Goal: Information Seeking & Learning: Learn about a topic

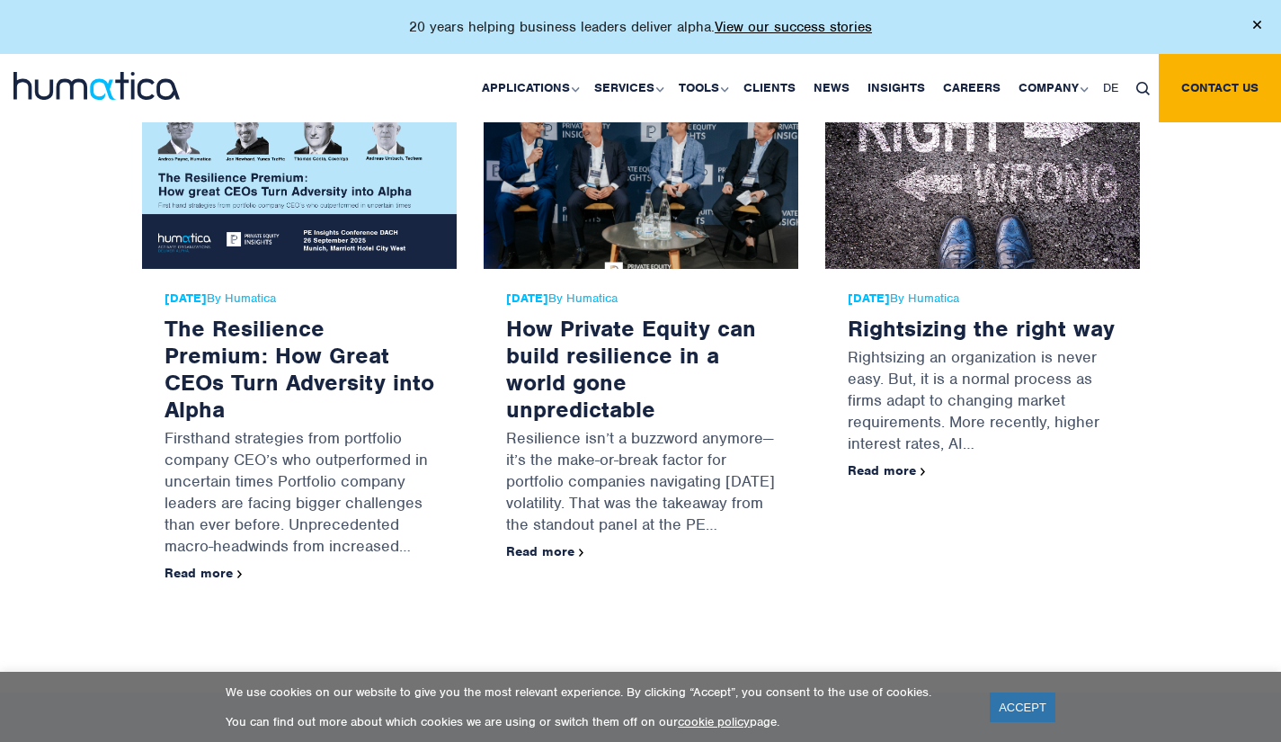
scroll to position [3313, 0]
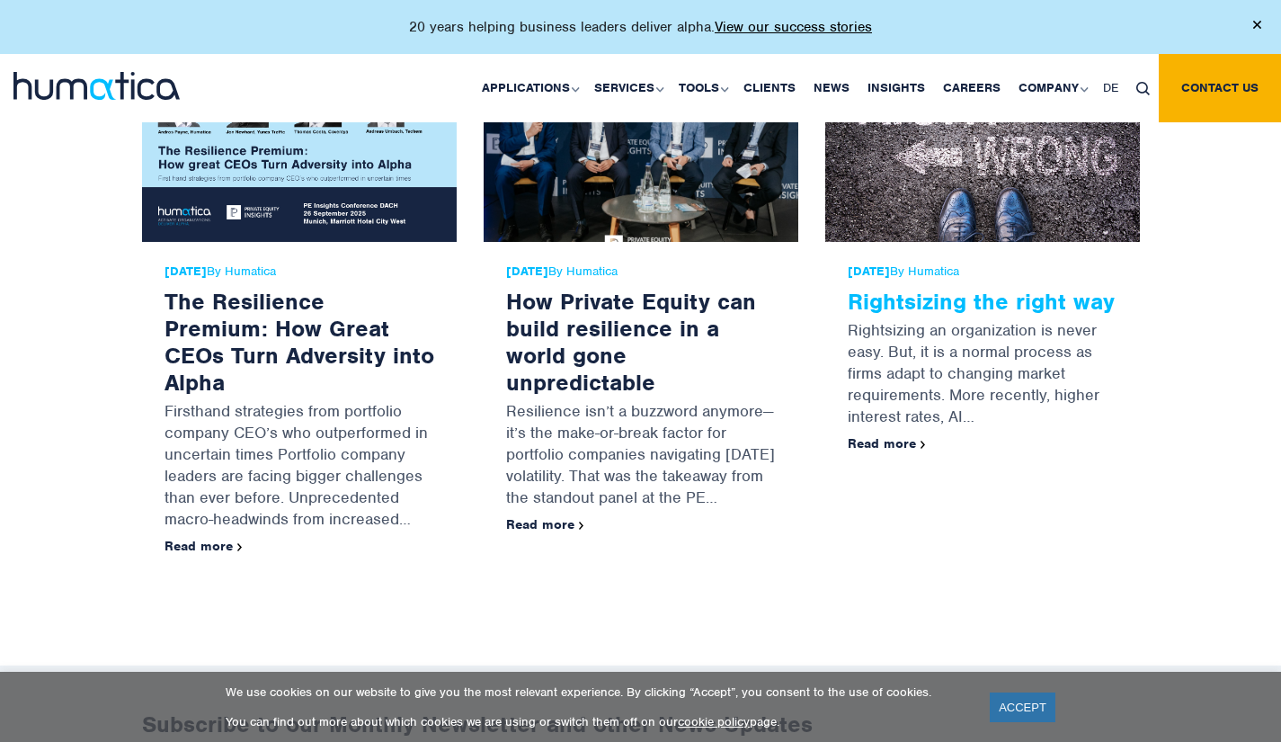
click at [913, 308] on link "Rightsizing the right way" at bounding box center [981, 301] width 267 height 29
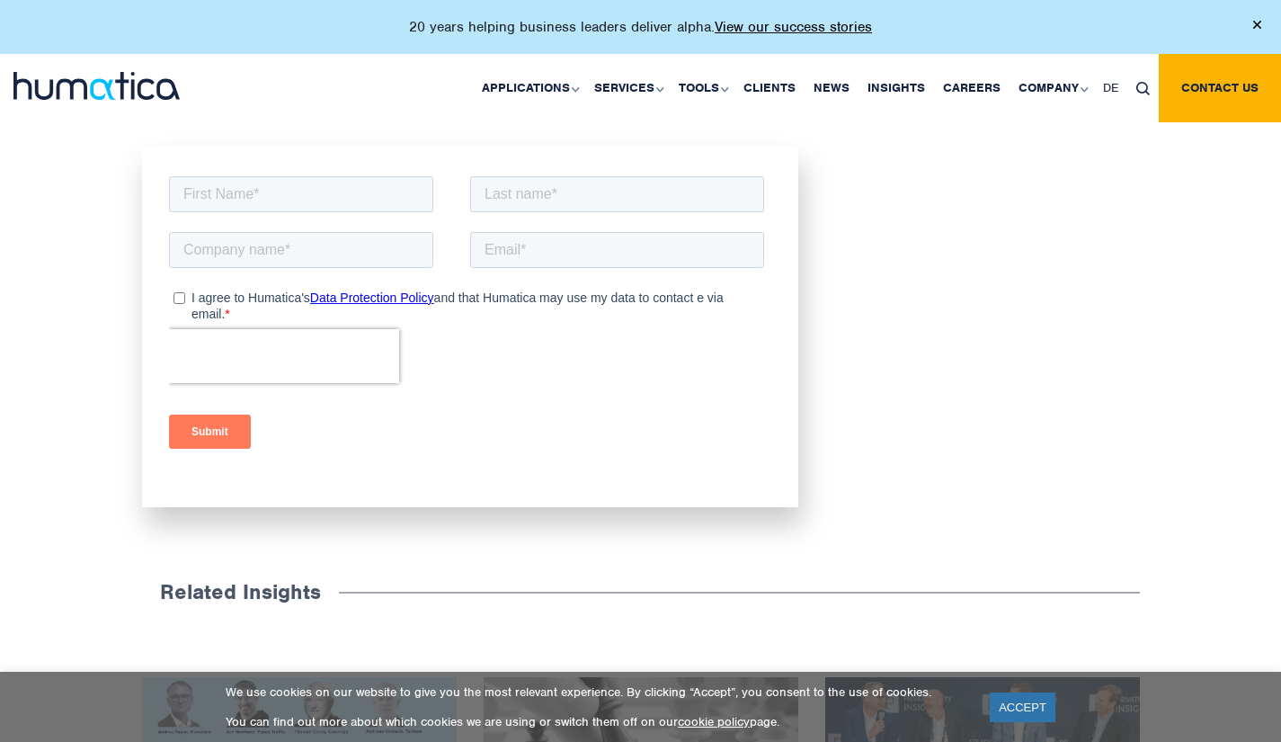
scroll to position [2338, 0]
